Goal: Book appointment/travel/reservation

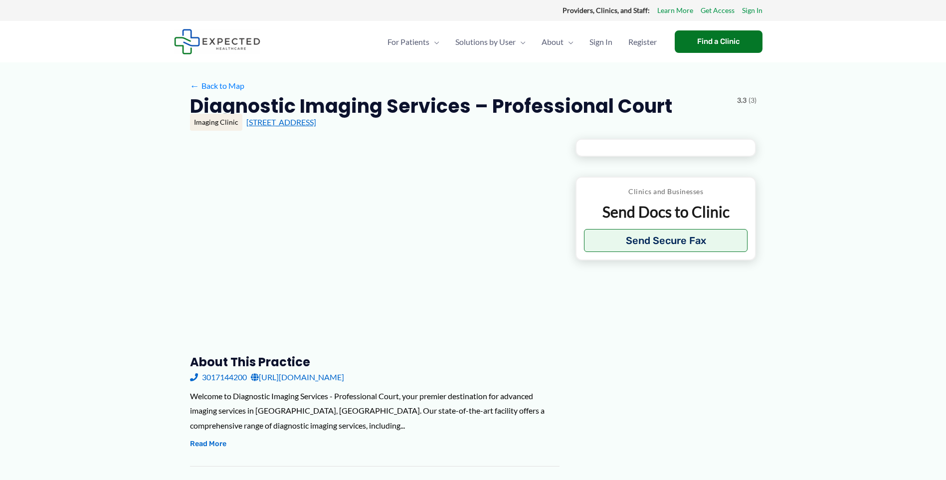
type input "**********"
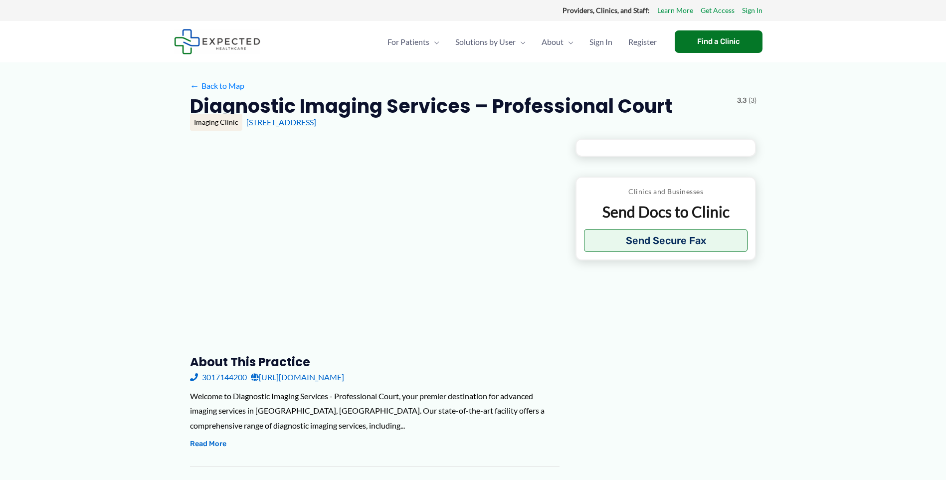
type input "**********"
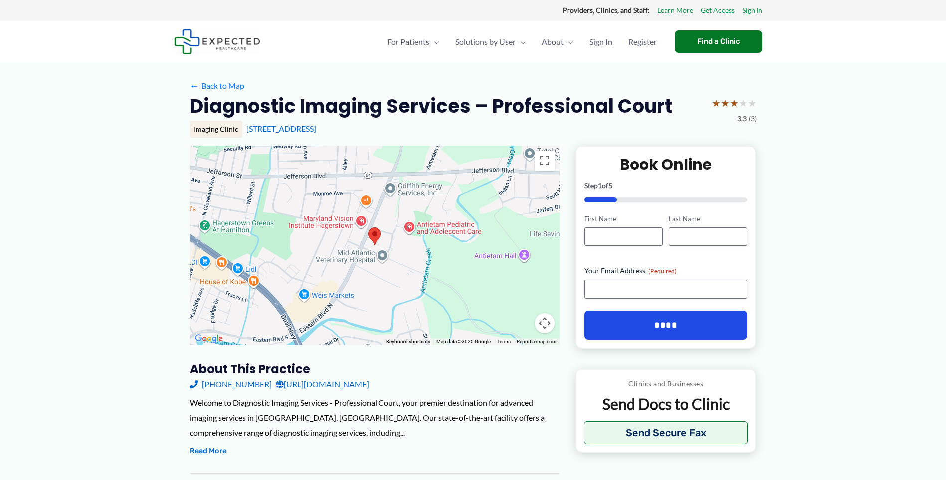
click at [351, 134] on div "[STREET_ADDRESS]" at bounding box center [501, 128] width 510 height 11
click at [316, 131] on link "[STREET_ADDRESS]" at bounding box center [281, 128] width 70 height 9
